Goal: Ask a question: Seek information or help from site administrators or community

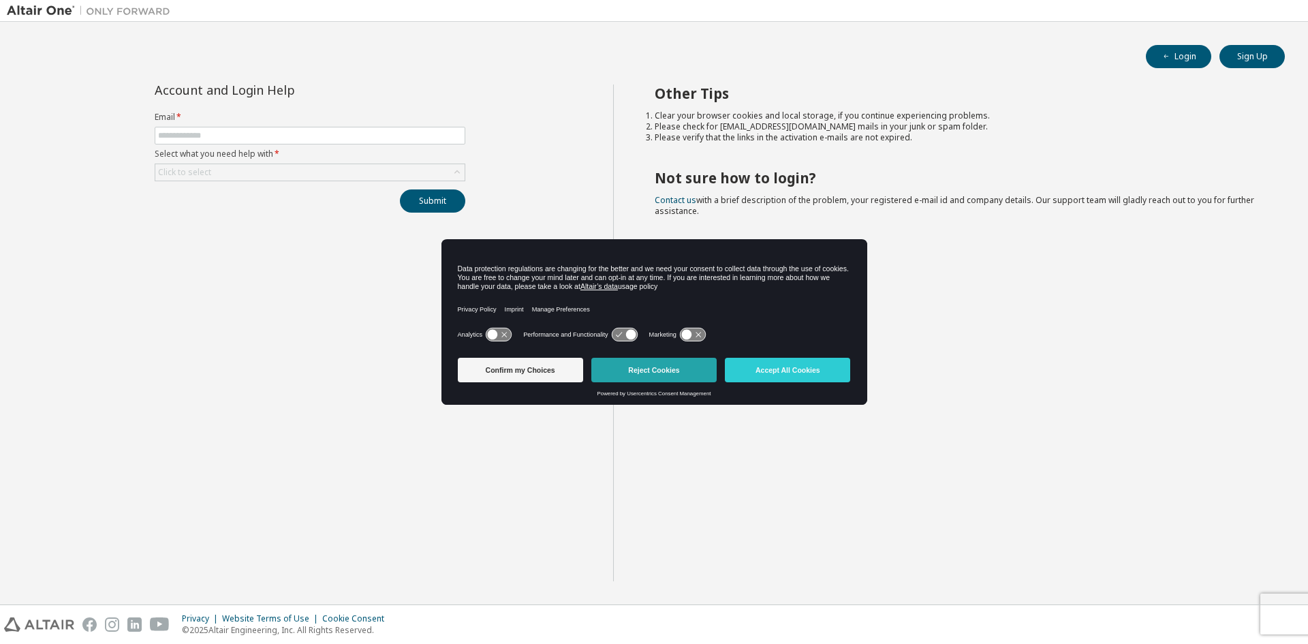
click at [632, 375] on button "Reject Cookies" at bounding box center [653, 370] width 125 height 25
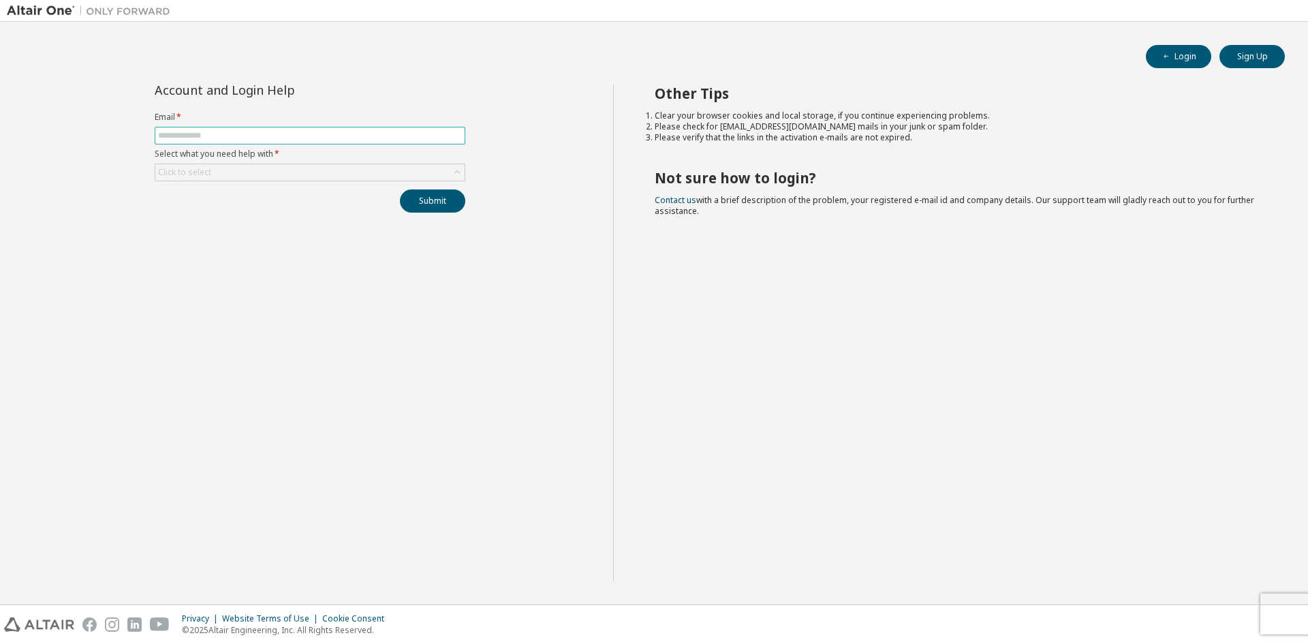
click at [326, 138] on input "text" at bounding box center [310, 135] width 304 height 11
type input "**********"
click at [303, 171] on div "Click to select" at bounding box center [309, 172] width 309 height 16
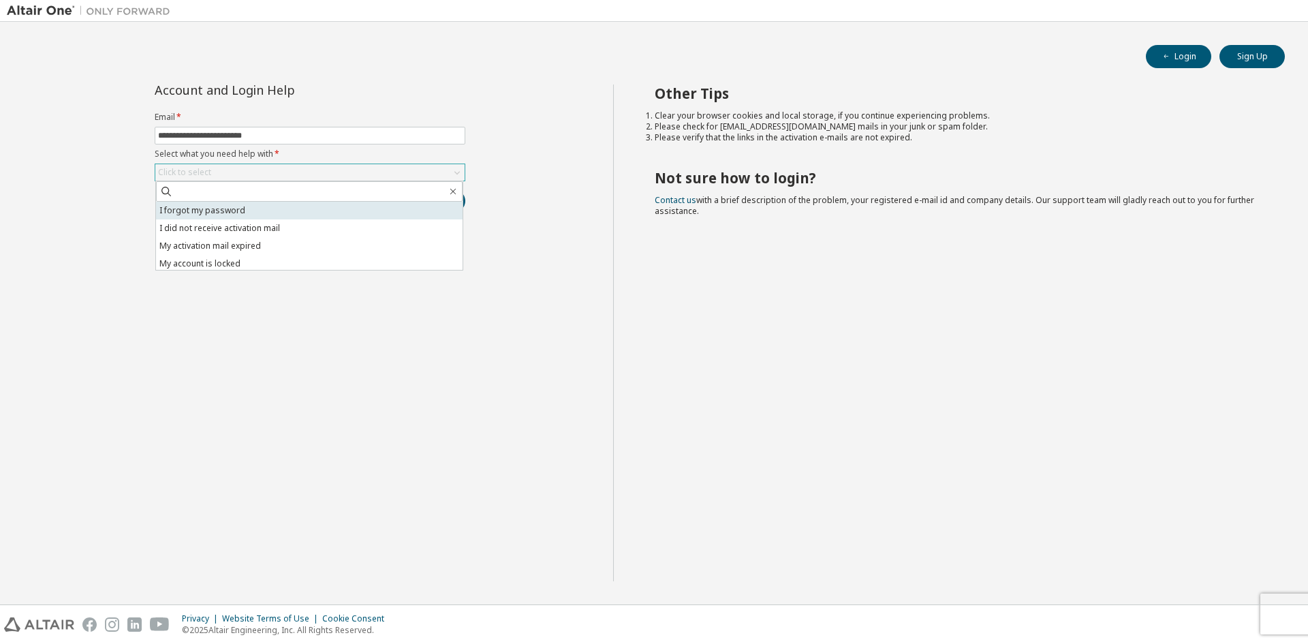
click at [292, 204] on li "I forgot my password" at bounding box center [309, 211] width 307 height 18
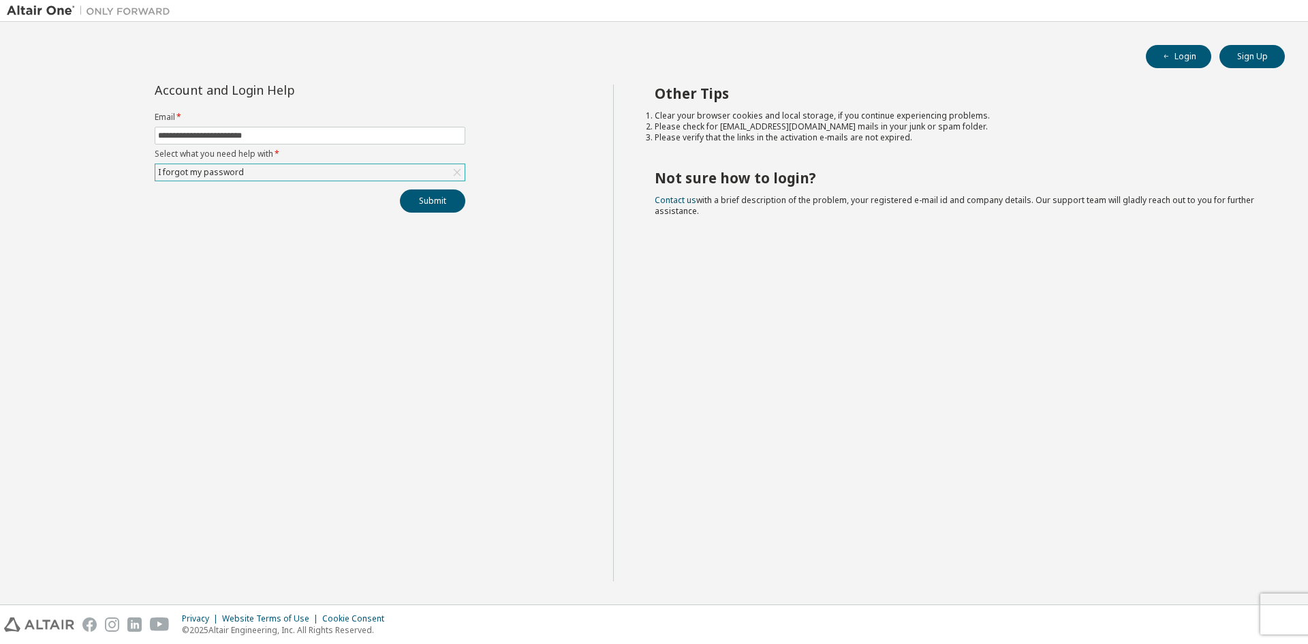
click at [301, 175] on div "I forgot my password" at bounding box center [309, 172] width 309 height 16
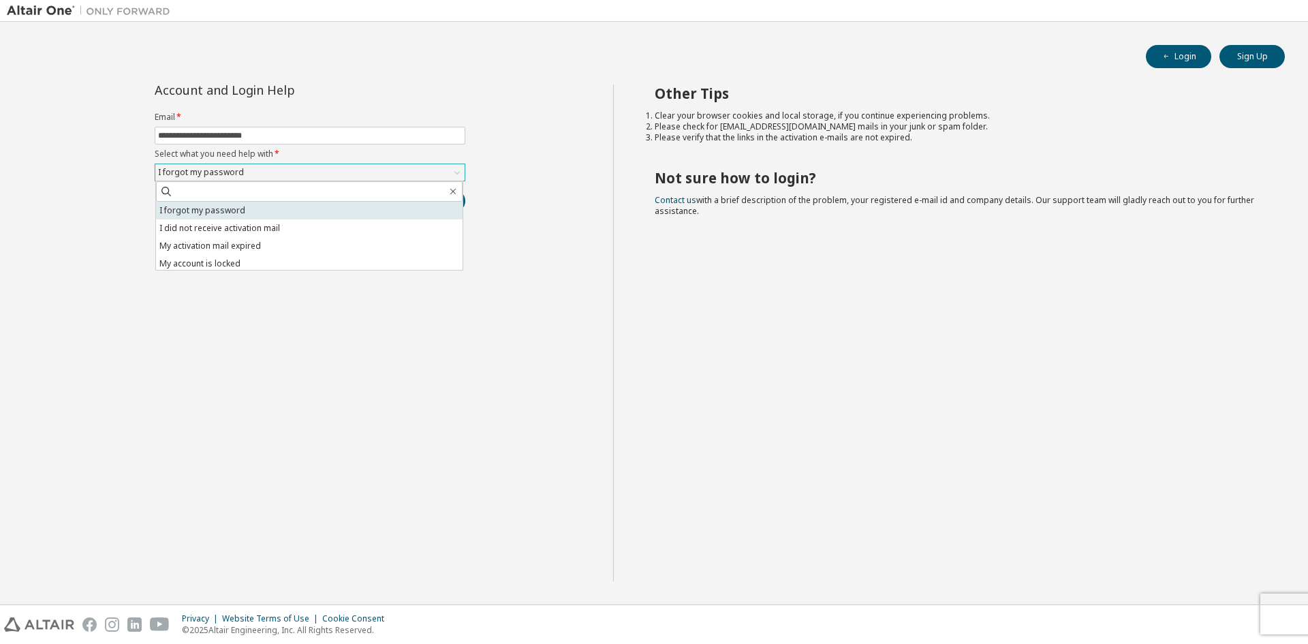
click at [306, 219] on li "I forgot my password" at bounding box center [309, 211] width 307 height 18
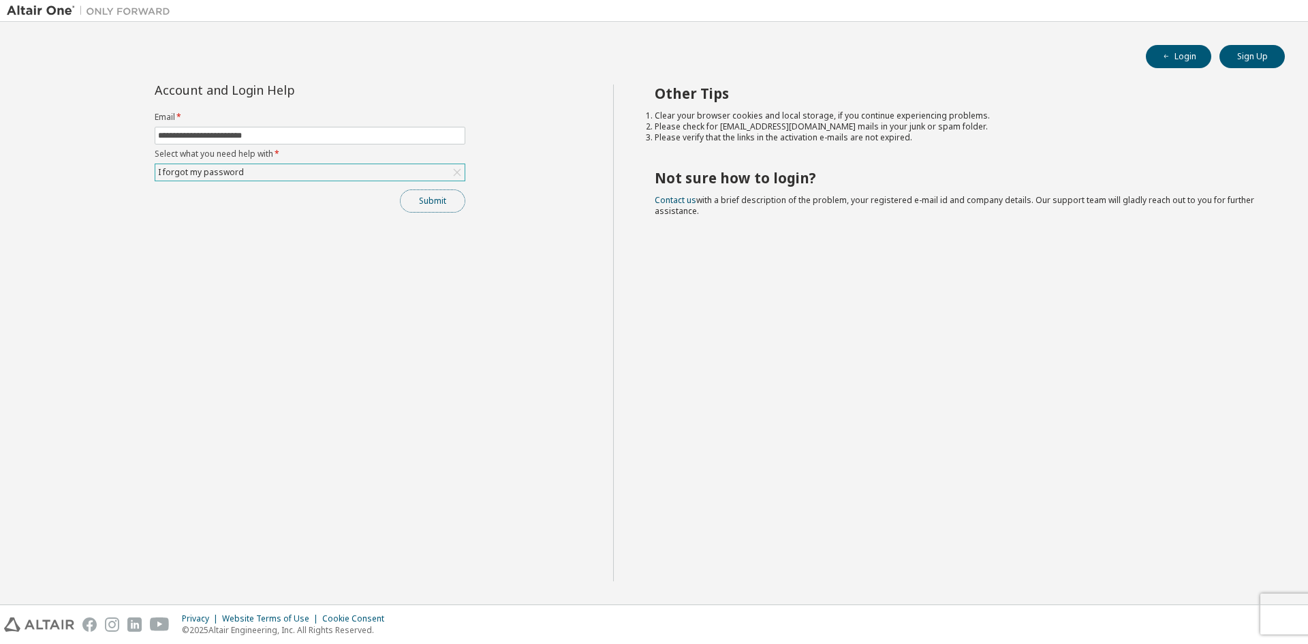
click at [404, 209] on button "Submit" at bounding box center [432, 200] width 65 height 23
click at [1280, 613] on icon "button" at bounding box center [1279, 616] width 8 height 8
